Goal: Register for event/course

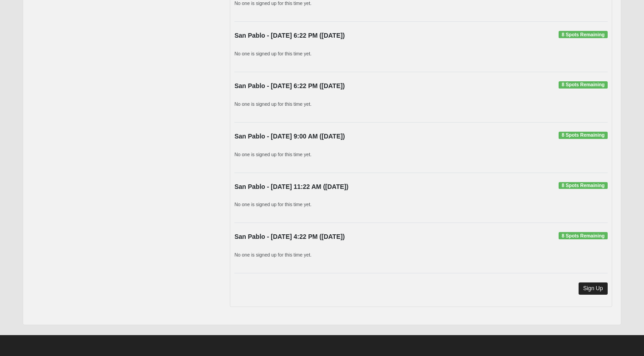
scroll to position [218, 0]
click at [593, 289] on link "Sign Up" at bounding box center [593, 289] width 29 height 12
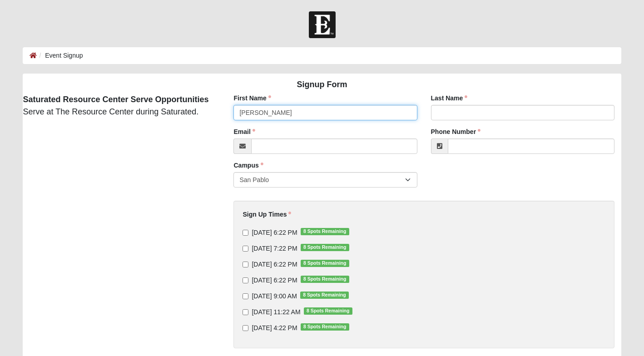
type input "[PERSON_NAME]"
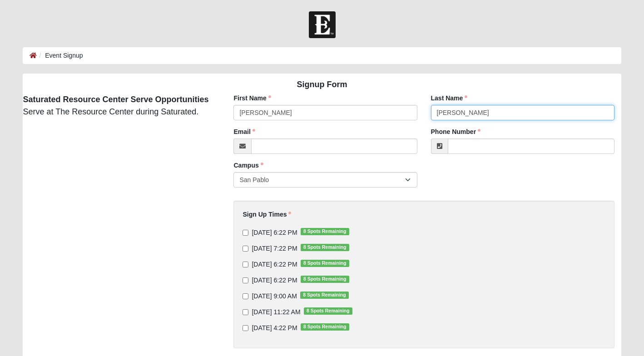
type input "[PERSON_NAME]"
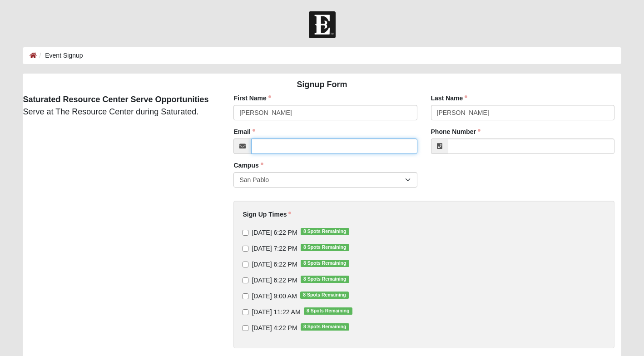
type input "[PERSON_NAME][EMAIL_ADDRESS][PERSON_NAME][DOMAIN_NAME]"
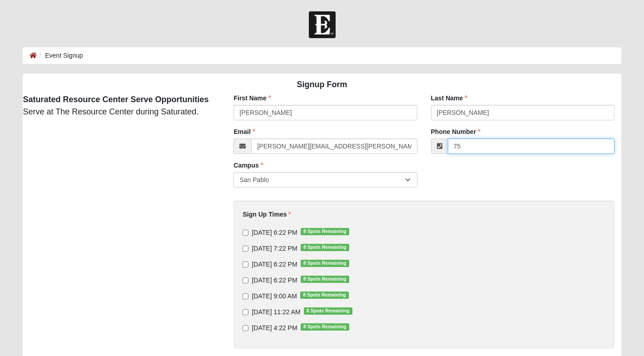
type input "757"
type input "[PHONE_NUMBER]"
click at [246, 233] on input "[DATE] 6:22 PM 8 Spots Remaining" at bounding box center [246, 233] width 6 height 6
checkbox input "true"
click at [244, 248] on input "[DATE] 7:22 PM 8 Spots Remaining" at bounding box center [246, 249] width 6 height 6
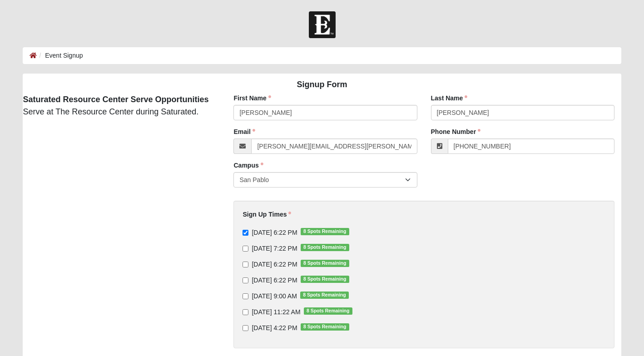
checkbox input "true"
click at [246, 263] on input "[DATE] 6:22 PM 8 Spots Remaining" at bounding box center [246, 265] width 6 height 6
checkbox input "true"
click at [246, 280] on input "[DATE] 6:22 PM 8 Spots Remaining" at bounding box center [246, 281] width 6 height 6
checkbox input "true"
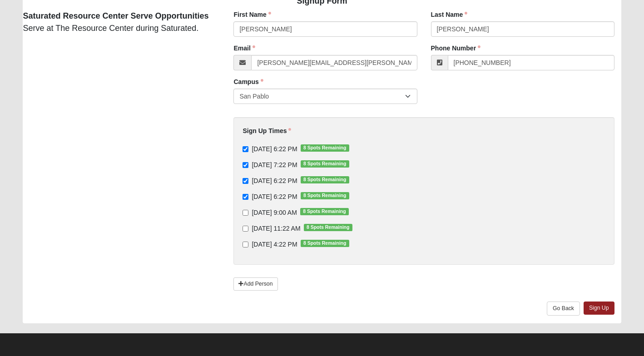
scroll to position [83, 0]
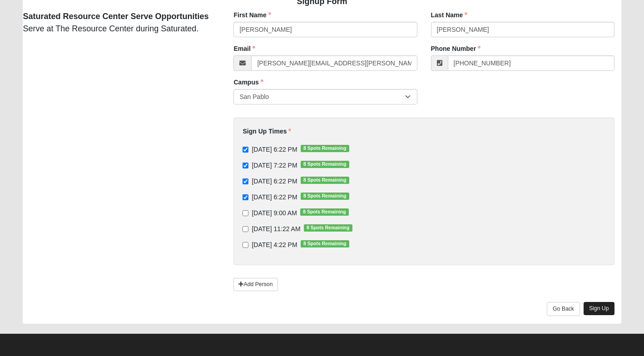
click at [605, 307] on link "Sign Up" at bounding box center [599, 308] width 31 height 13
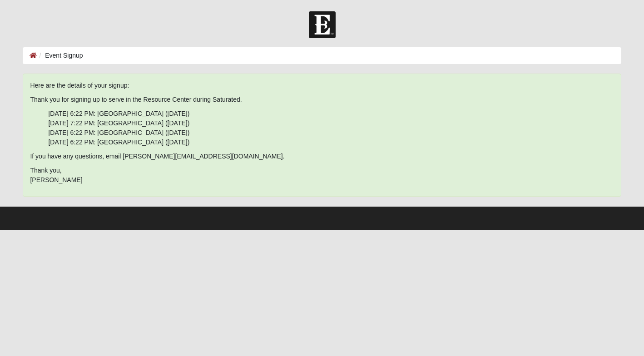
scroll to position [0, 0]
